Goal: Task Accomplishment & Management: Use online tool/utility

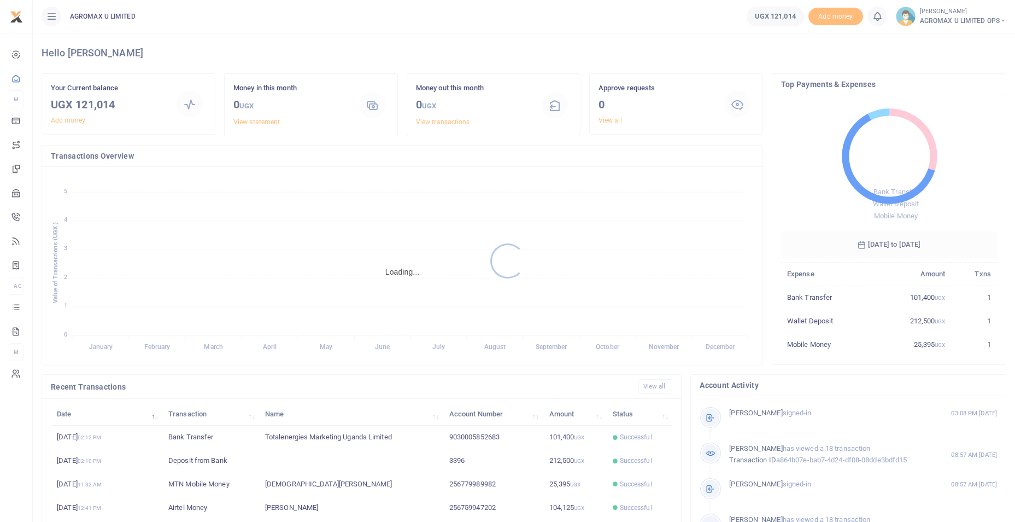
scroll to position [9, 9]
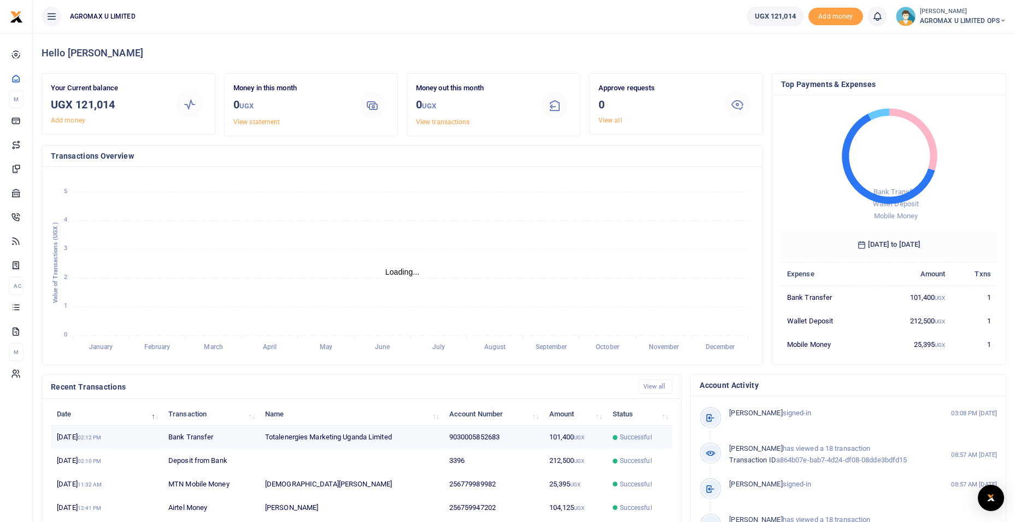
click at [477, 439] on td "9030005852683" at bounding box center [493, 437] width 100 height 24
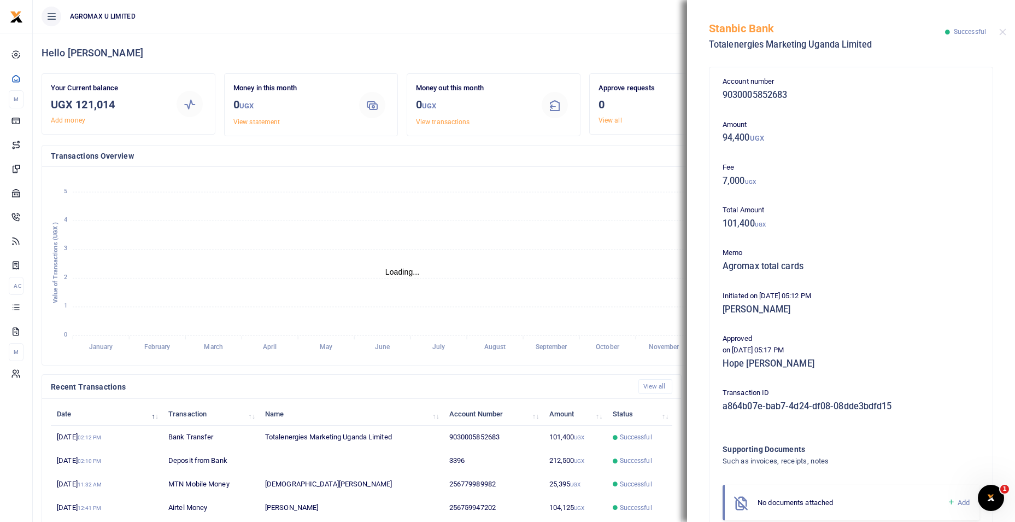
scroll to position [0, 0]
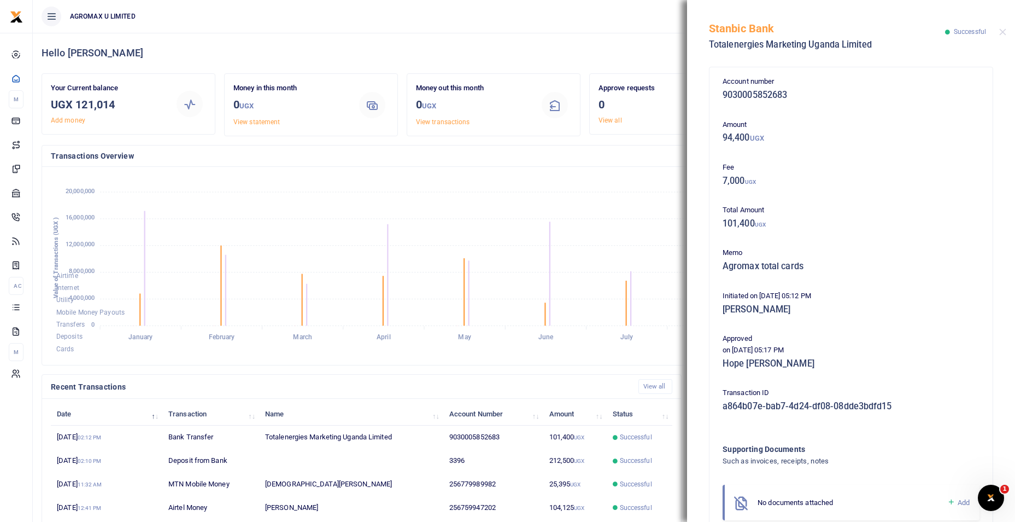
click at [1007, 33] on div "Stanbic Bank Totalenergies Marketing Uganda Limited Successful" at bounding box center [851, 30] width 328 height 61
click at [1005, 32] on button "Close" at bounding box center [1003, 31] width 7 height 7
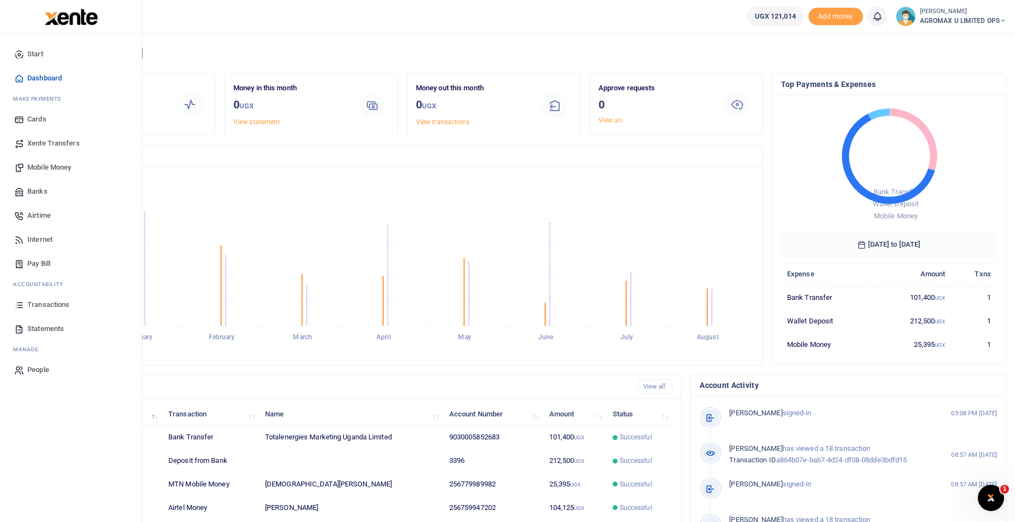
click at [46, 73] on span "Dashboard" at bounding box center [44, 78] width 34 height 11
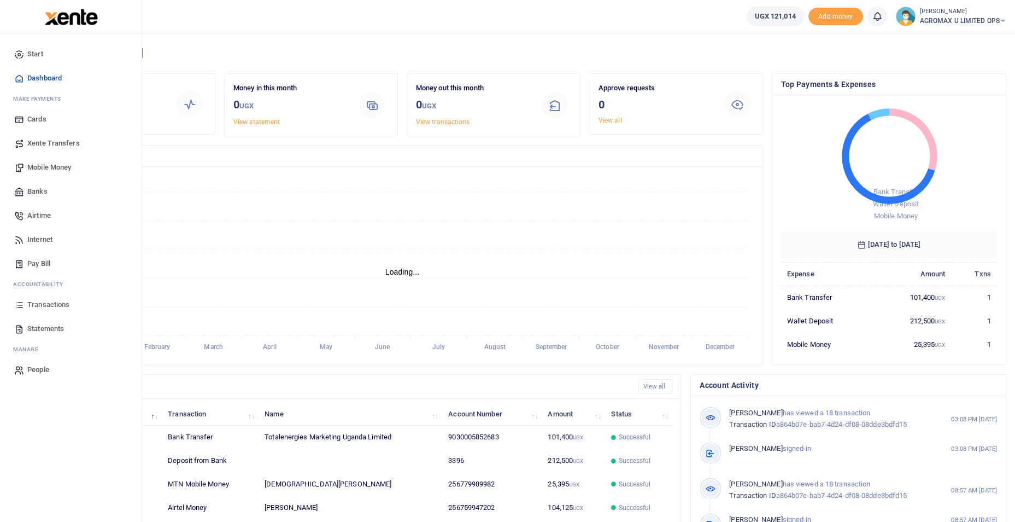
scroll to position [9, 9]
click at [49, 79] on span "Dashboard" at bounding box center [44, 78] width 34 height 11
click at [38, 192] on span "Banks" at bounding box center [37, 191] width 20 height 11
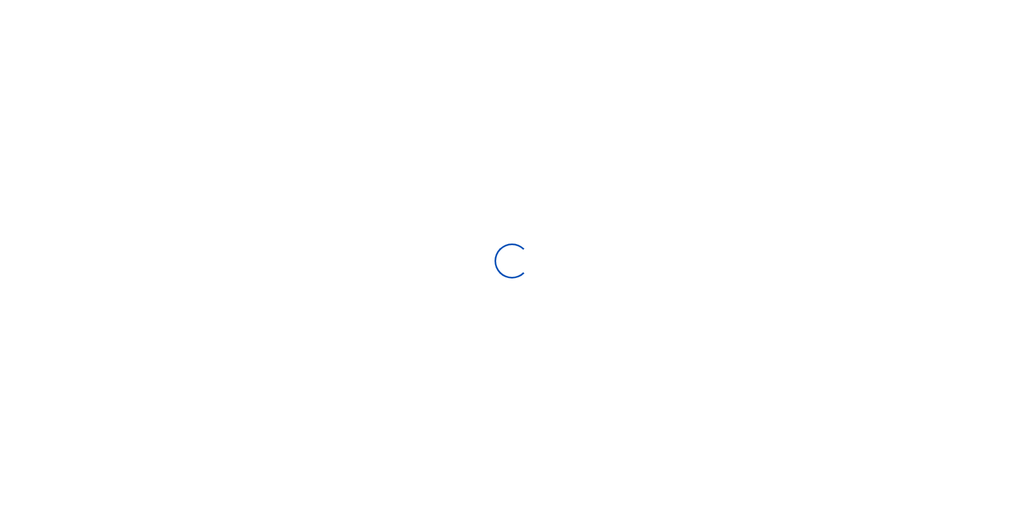
select select
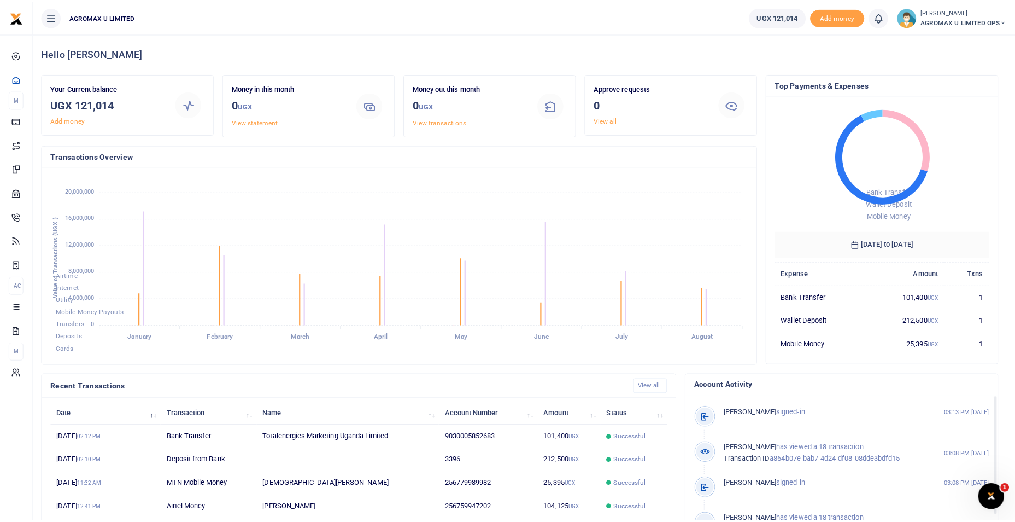
scroll to position [9, 9]
